Goal: Find specific page/section: Find specific page/section

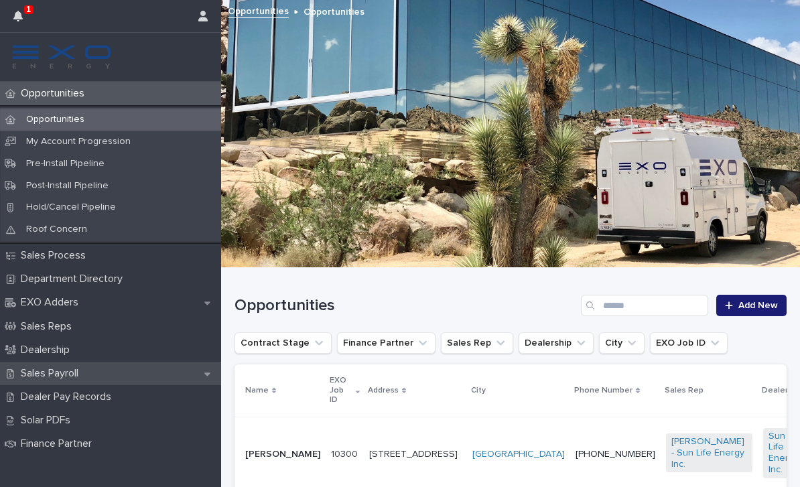
click at [66, 371] on p "Sales Payroll" at bounding box center [52, 373] width 74 height 13
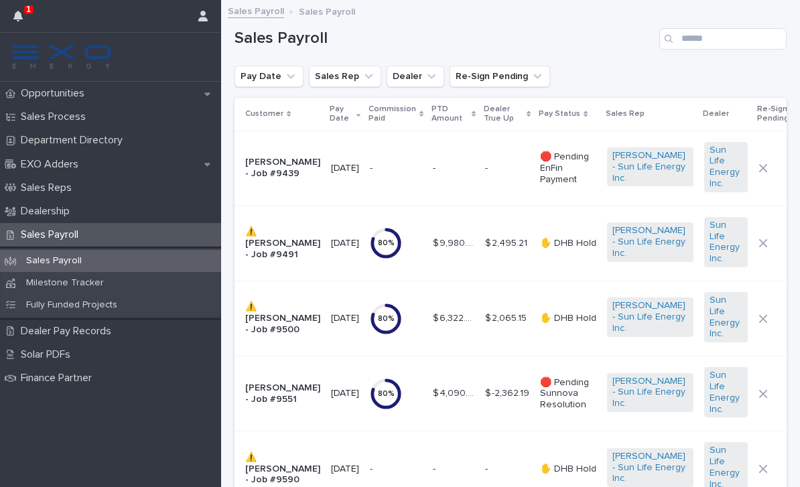
click at [572, 108] on p "Pay Status" at bounding box center [560, 114] width 42 height 15
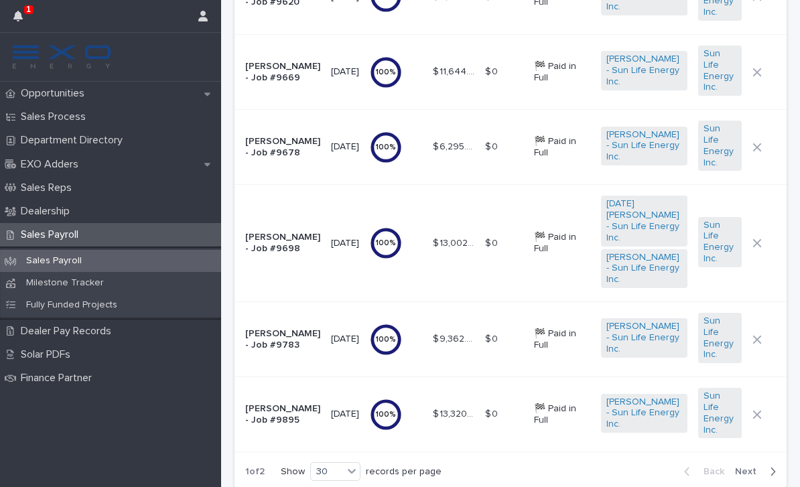
scroll to position [2058, 0]
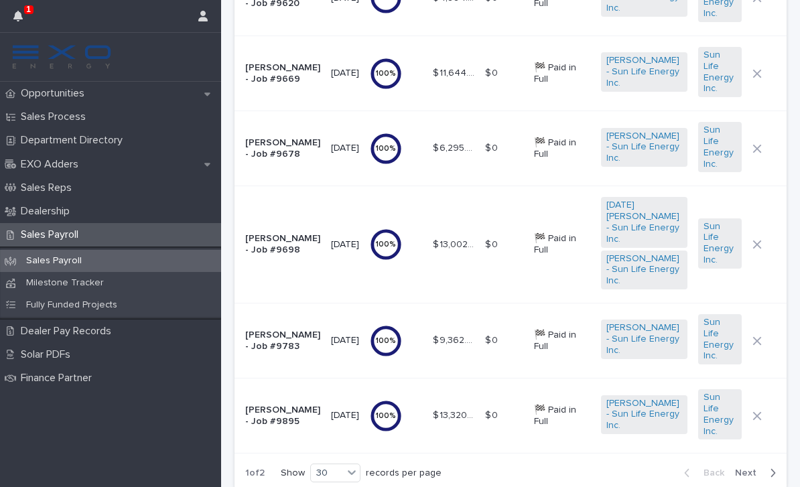
click at [770, 467] on icon "button" at bounding box center [773, 473] width 6 height 12
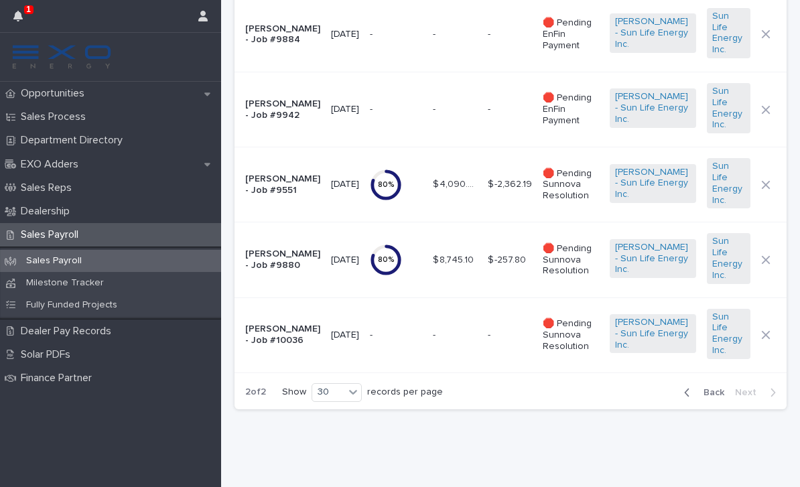
scroll to position [719, 0]
click at [54, 100] on div "Opportunities" at bounding box center [110, 93] width 221 height 23
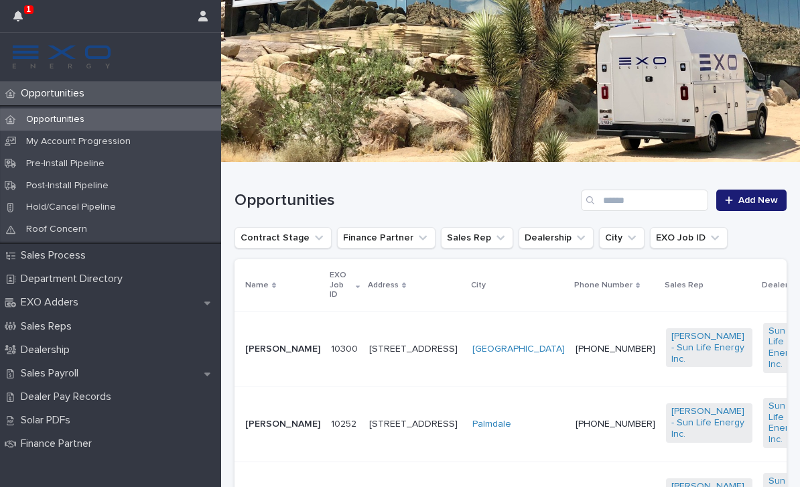
scroll to position [226, 0]
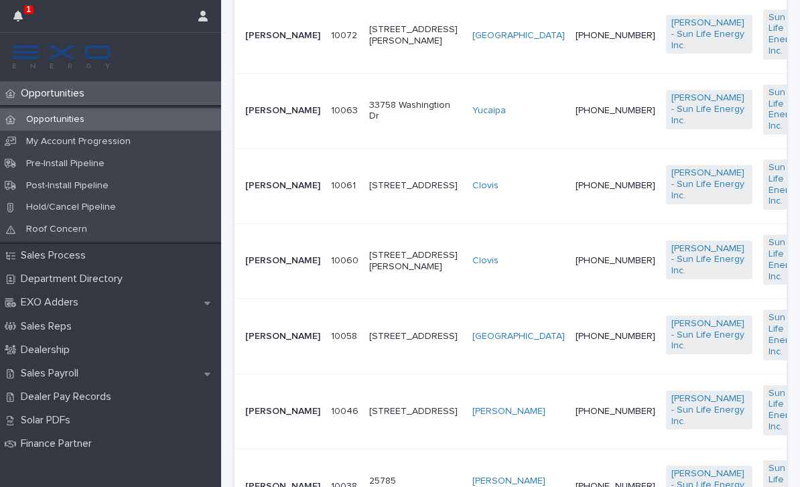
click at [287, 299] on td "[PERSON_NAME]" at bounding box center [279, 261] width 91 height 75
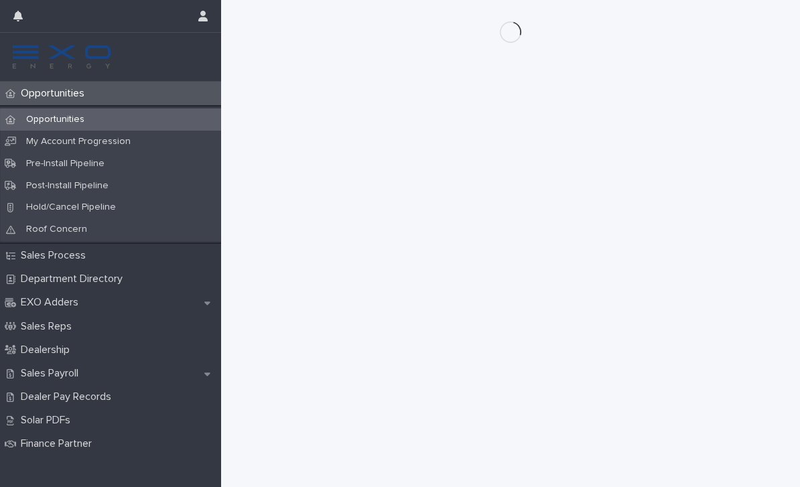
scroll to position [1153, 0]
click at [41, 127] on div "Opportunities" at bounding box center [110, 120] width 221 height 22
